Goal: Task Accomplishment & Management: Complete application form

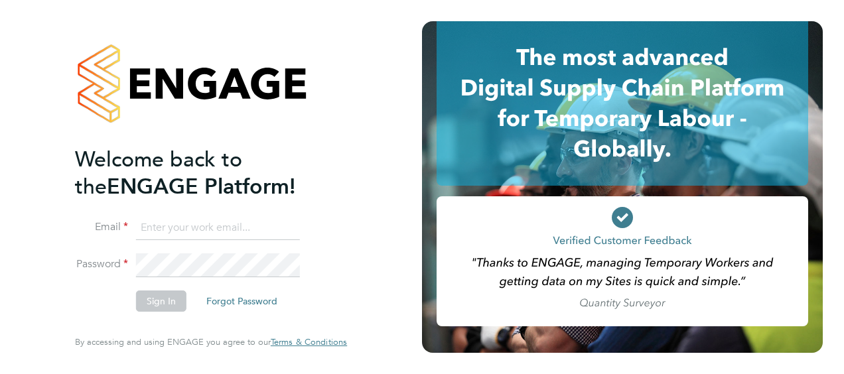
type input "[PERSON_NAME][EMAIL_ADDRESS][DOMAIN_NAME]"
click at [163, 305] on button "Sign In" at bounding box center [161, 301] width 50 height 21
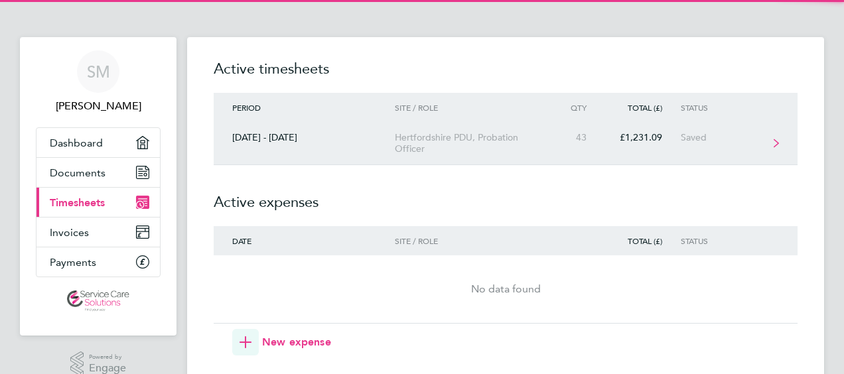
click at [479, 139] on div "Hertfordshire PDU, Probation Officer" at bounding box center [471, 143] width 152 height 23
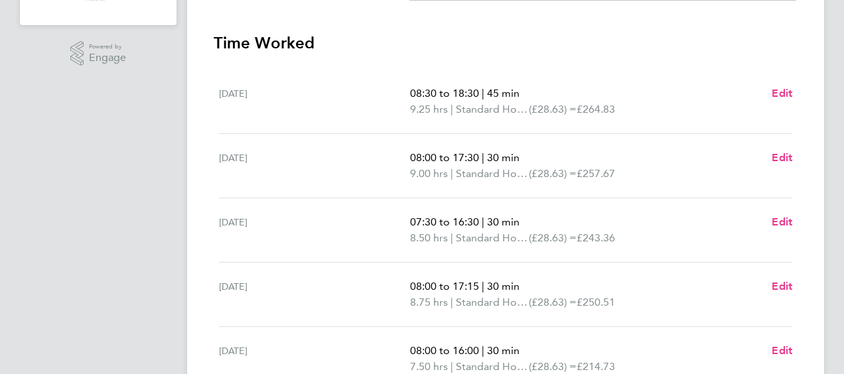
scroll to position [332, 0]
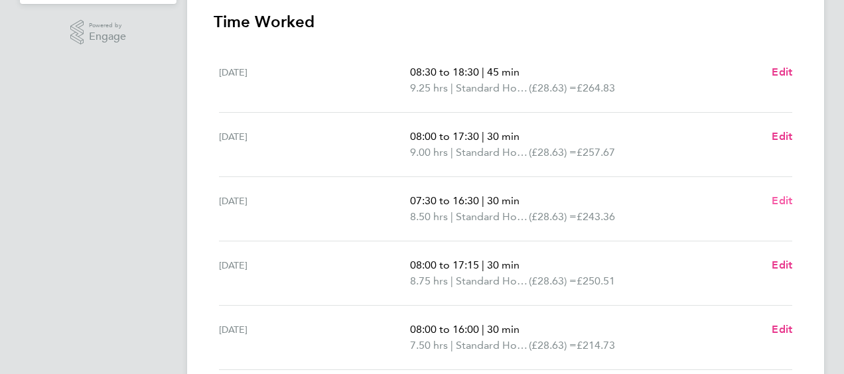
click at [786, 200] on span "Edit" at bounding box center [782, 200] width 21 height 13
select select "30"
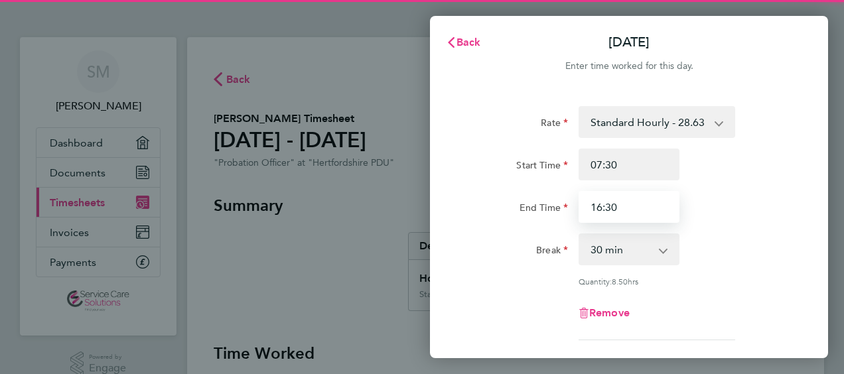
drag, startPoint x: 643, startPoint y: 210, endPoint x: 520, endPoint y: 211, distance: 122.7
click at [520, 211] on div "End Time 16:30" at bounding box center [629, 207] width 334 height 32
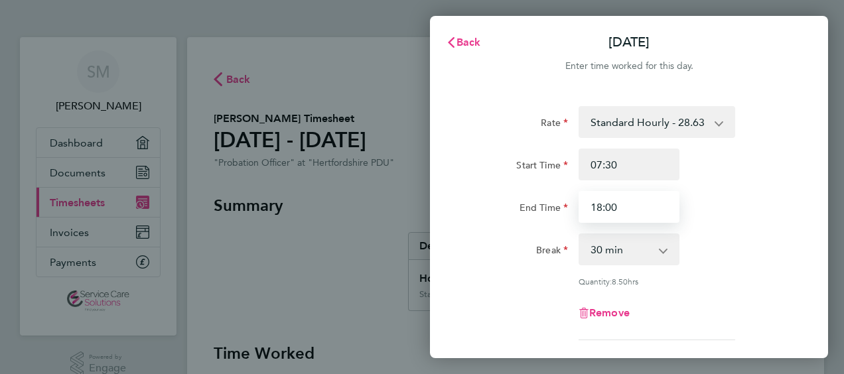
type input "18:00"
click at [609, 252] on select "0 min 15 min 30 min 45 min 60 min 75 min 90 min" at bounding box center [621, 249] width 82 height 29
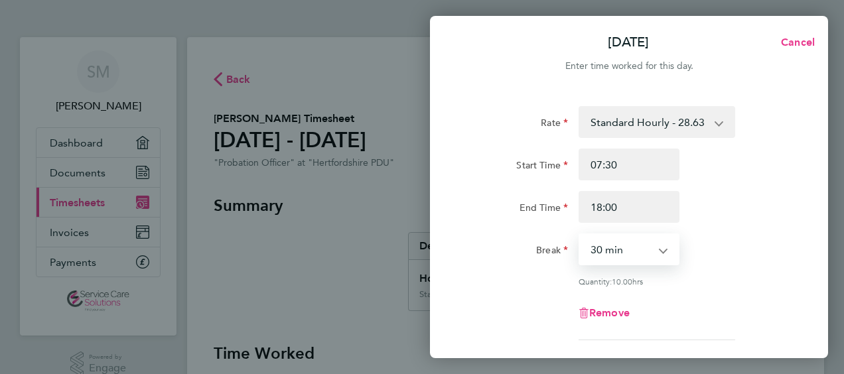
select select "60"
click at [580, 235] on select "0 min 15 min 30 min 45 min 60 min 75 min 90 min" at bounding box center [621, 249] width 82 height 29
click at [510, 264] on div "Break" at bounding box center [517, 250] width 111 height 32
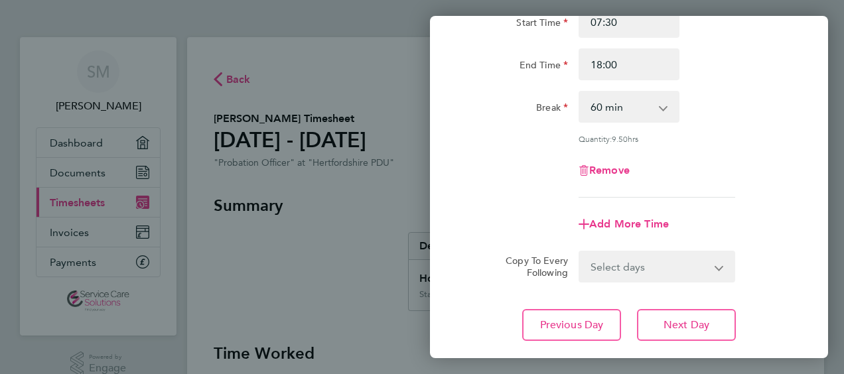
scroll to position [225, 0]
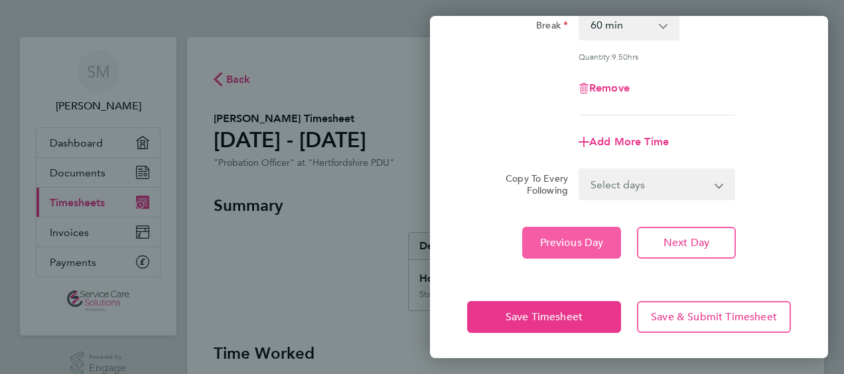
click at [559, 230] on button "Previous Day" at bounding box center [571, 243] width 99 height 32
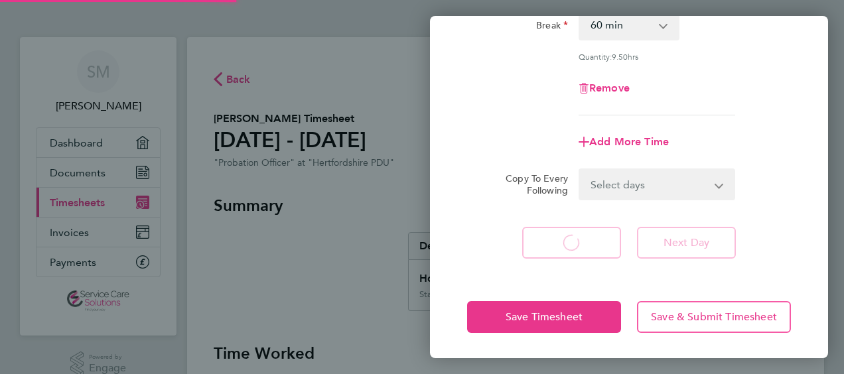
select select "30"
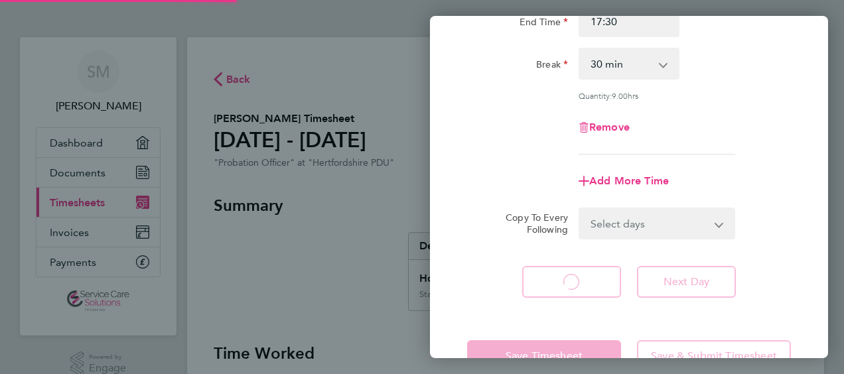
select select "30"
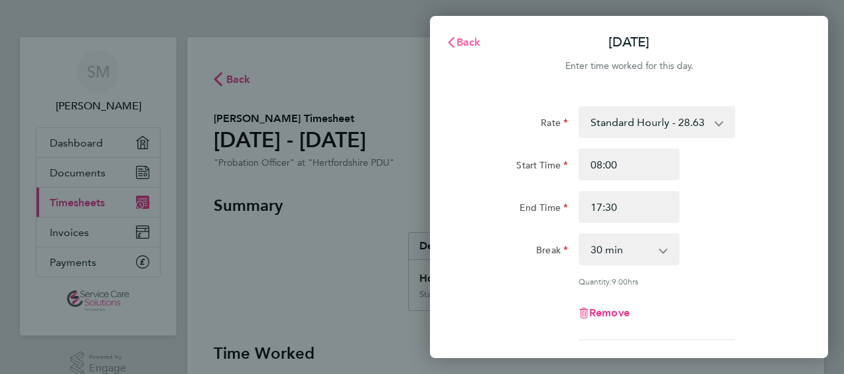
click at [467, 43] on span "Back" at bounding box center [468, 42] width 25 height 13
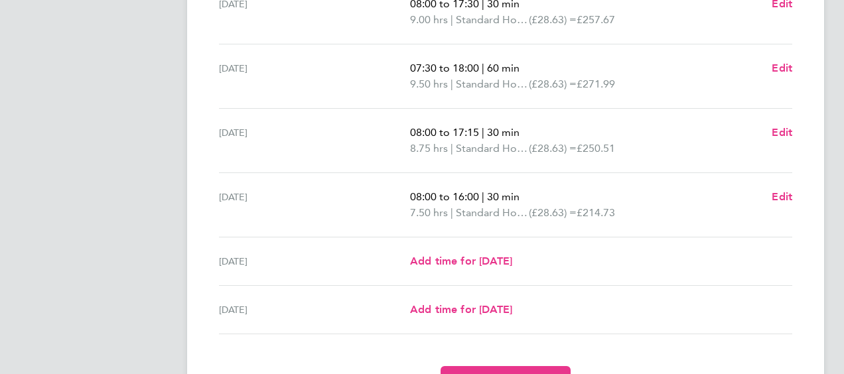
scroll to position [398, 0]
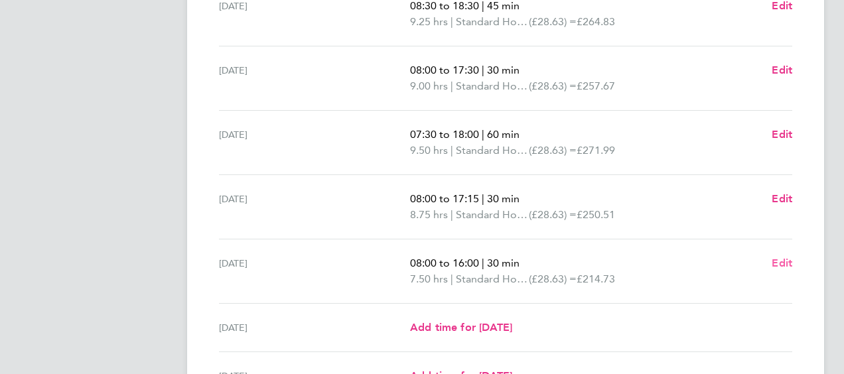
click at [778, 261] on span "Edit" at bounding box center [782, 263] width 21 height 13
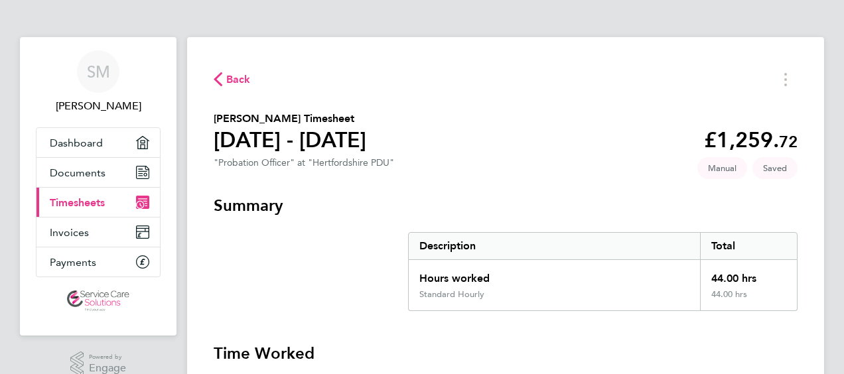
select select "30"
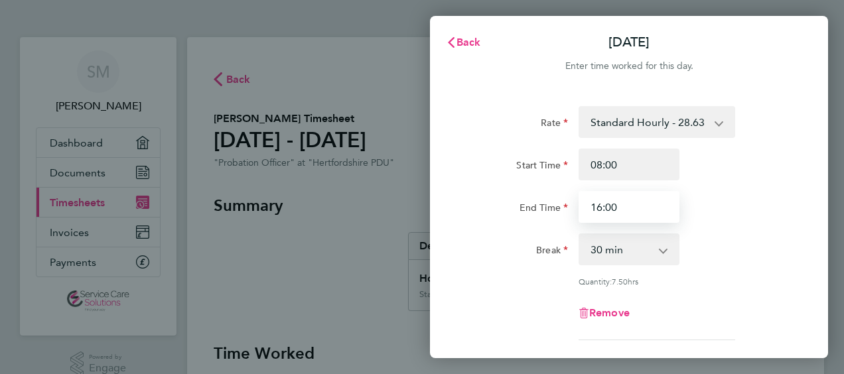
drag, startPoint x: 633, startPoint y: 207, endPoint x: 568, endPoint y: 204, distance: 65.1
click at [568, 204] on div "End Time 16:00" at bounding box center [629, 207] width 334 height 32
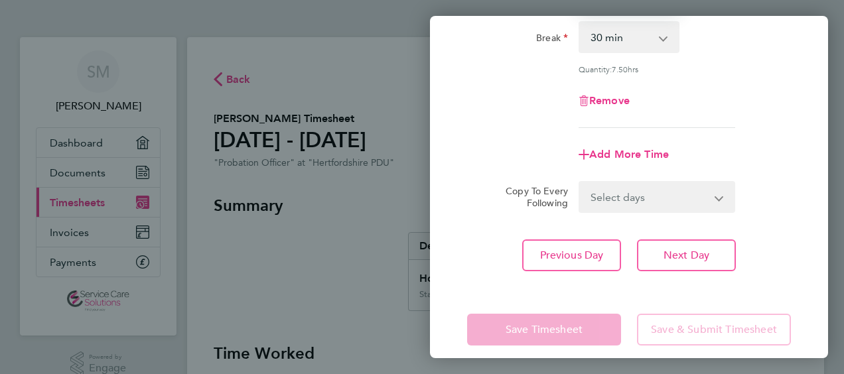
scroll to position [225, 0]
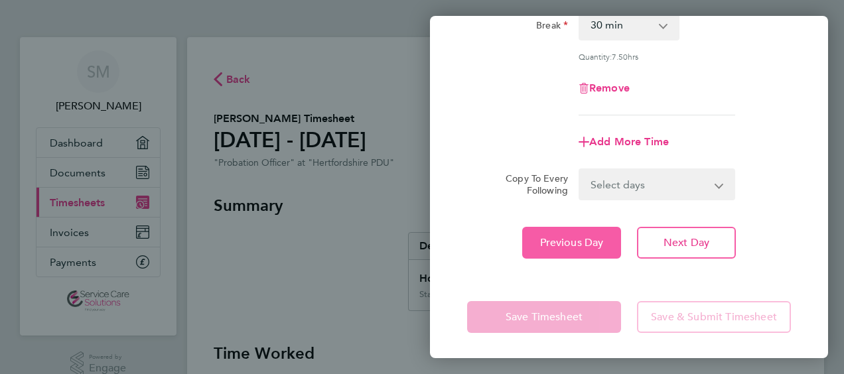
type input "15:00"
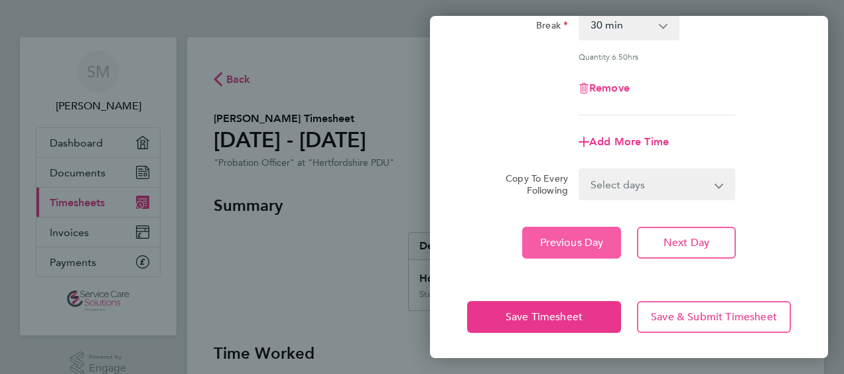
click at [537, 239] on button "Previous Day" at bounding box center [571, 243] width 99 height 32
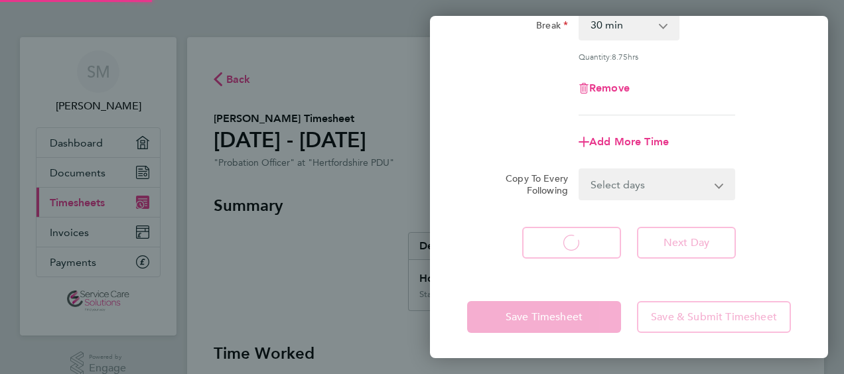
select select "30"
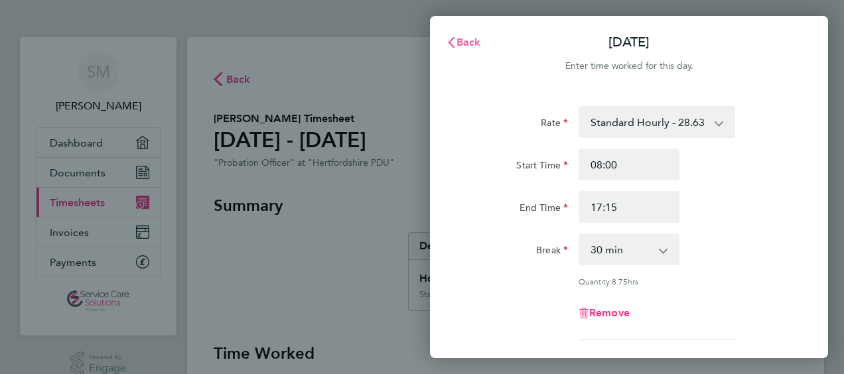
click at [463, 44] on span "Back" at bounding box center [468, 42] width 25 height 13
